Goal: Information Seeking & Learning: Check status

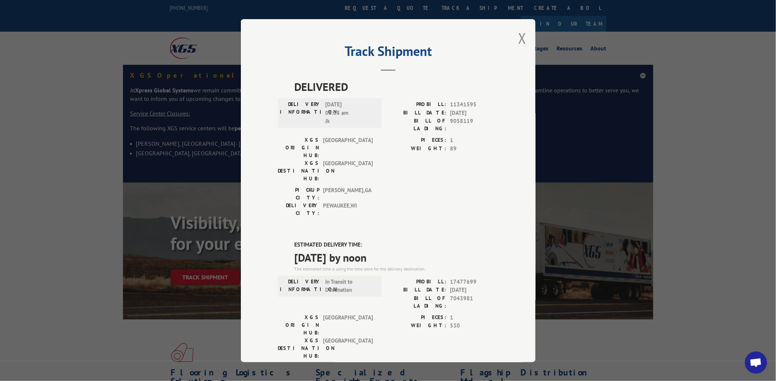
click at [514, 46] on div "Track Shipment DELIVERED DELIVERY INFORMATION: [DATE] 06:05 am Jk PROBILL: 1134…" at bounding box center [388, 190] width 295 height 343
click at [521, 41] on button "Close modal" at bounding box center [522, 38] width 8 height 20
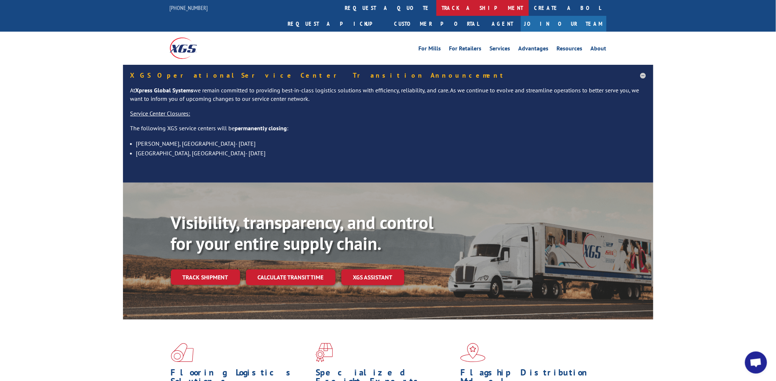
click at [436, 7] on link "track a shipment" at bounding box center [482, 8] width 92 height 16
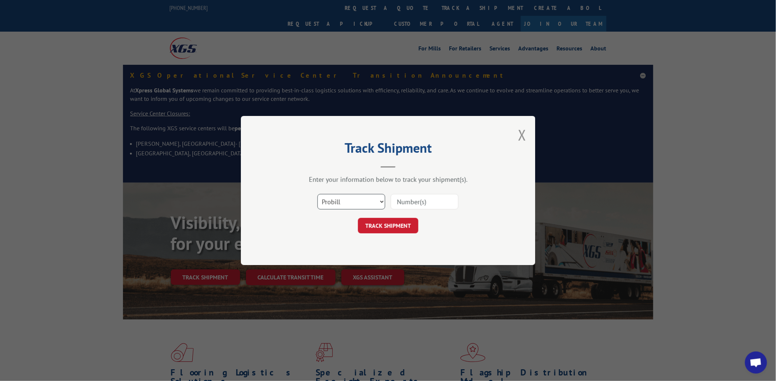
click at [345, 194] on select "Select category... Probill BOL PO" at bounding box center [351, 201] width 68 height 15
select select "po"
click at [317, 194] on select "Select category... Probill BOL PO" at bounding box center [351, 201] width 68 height 15
click at [403, 204] on input at bounding box center [425, 201] width 68 height 15
paste input "24505040"
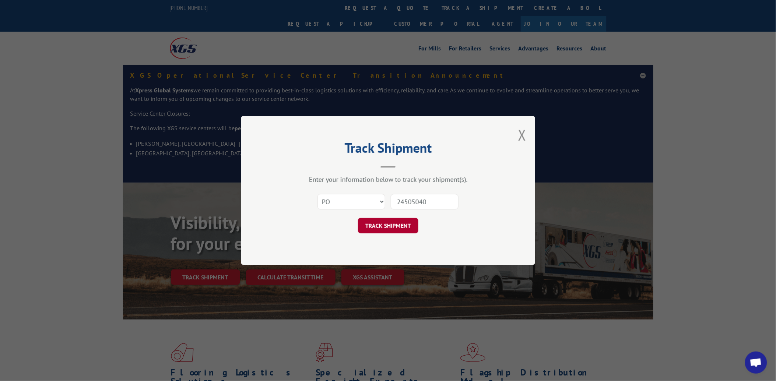
type input "24505040"
click at [393, 230] on button "TRACK SHIPMENT" at bounding box center [388, 225] width 60 height 15
